Goal: Transaction & Acquisition: Purchase product/service

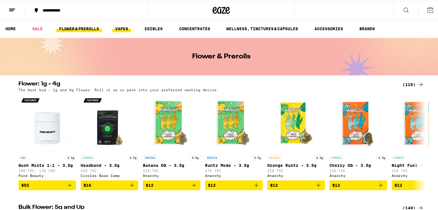
click at [122, 29] on link "VAPES" at bounding box center [121, 27] width 19 height 7
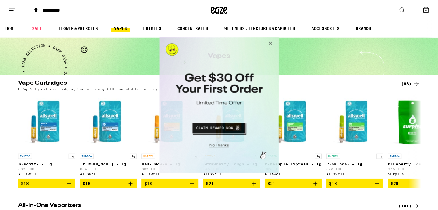
click at [271, 43] on button "Close Modal" at bounding box center [271, 44] width 16 height 14
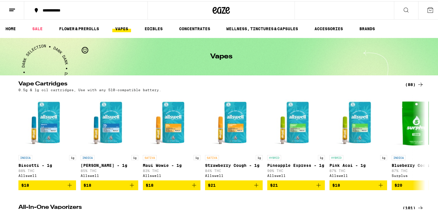
click at [402, 7] on icon at bounding box center [405, 8] width 7 height 7
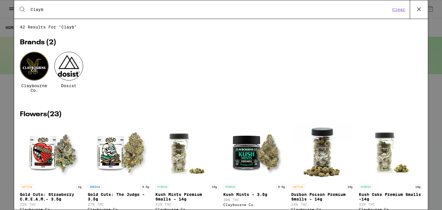
type input "[PERSON_NAME]"
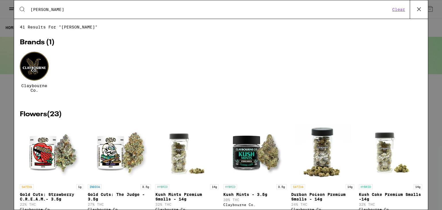
click at [35, 66] on div at bounding box center [34, 66] width 29 height 29
